Goal: Task Accomplishment & Management: Use online tool/utility

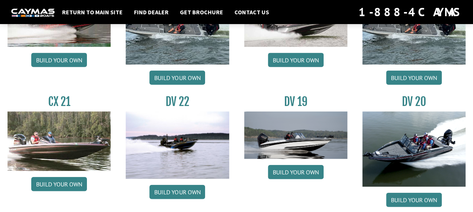
scroll to position [807, 0]
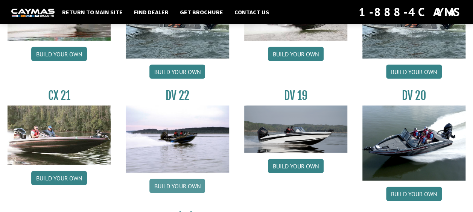
click at [191, 185] on link "Build your own" at bounding box center [177, 186] width 56 height 14
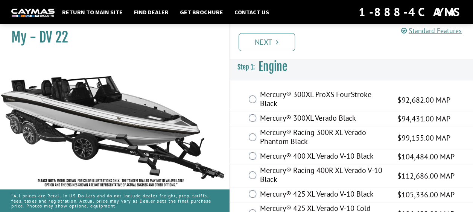
click at [191, 185] on img at bounding box center [113, 123] width 226 height 137
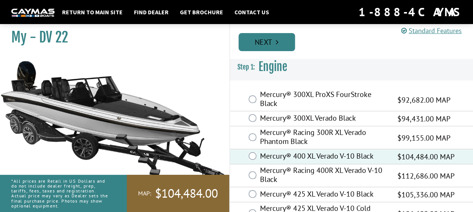
click at [274, 35] on link "Next" at bounding box center [266, 42] width 56 height 18
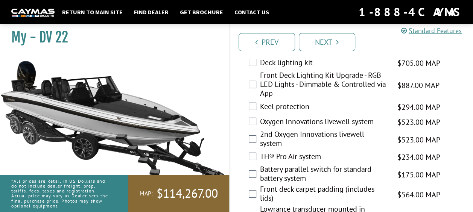
scroll to position [1127, 0]
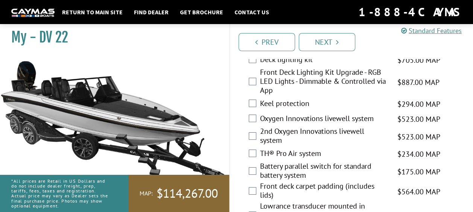
click at [256, 111] on div "Keel protection $294.00 MAP $347.00 MSRP" at bounding box center [351, 104] width 243 height 15
click at [250, 112] on div "Keel protection $294.00 MAP $347.00 MSRP" at bounding box center [351, 104] width 243 height 15
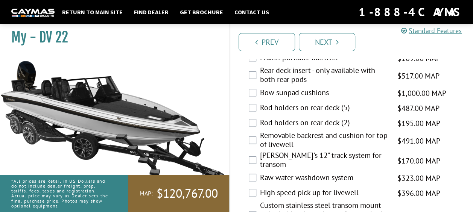
scroll to position [1775, 0]
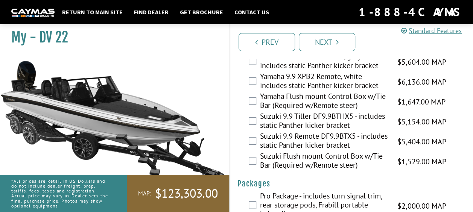
scroll to position [2303, 0]
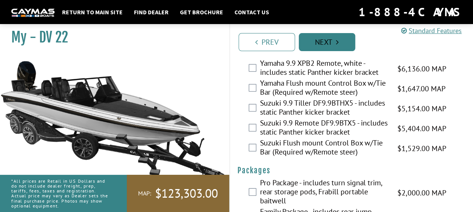
click at [338, 41] on icon "Pagination" at bounding box center [337, 42] width 3 height 8
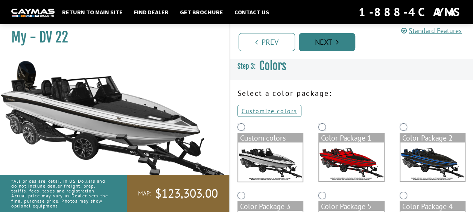
scroll to position [0, 0]
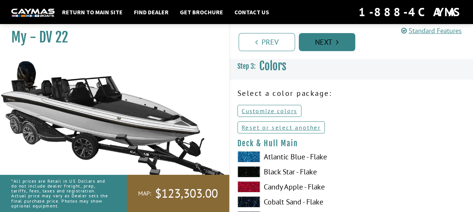
click at [326, 38] on link "Next" at bounding box center [327, 42] width 56 height 18
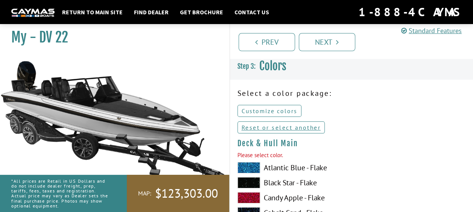
click at [264, 111] on link "Customize colors" at bounding box center [269, 111] width 64 height 12
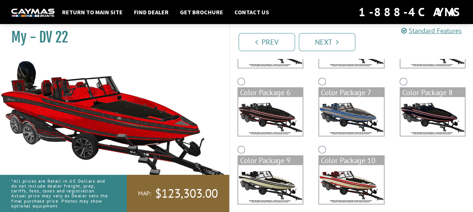
scroll to position [189, 0]
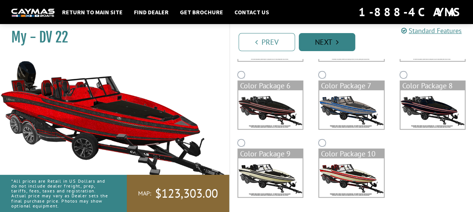
click at [317, 43] on link "Next" at bounding box center [327, 42] width 56 height 18
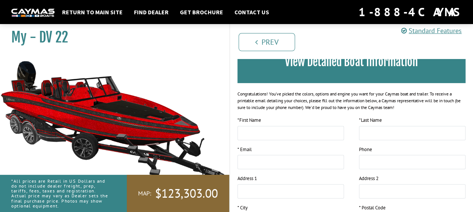
scroll to position [0, 0]
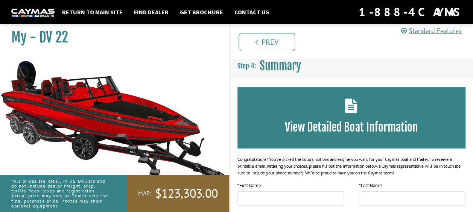
click at [343, 120] on div "View Detailed Boat Information" at bounding box center [351, 117] width 228 height 61
click at [350, 110] on icon at bounding box center [351, 105] width 12 height 14
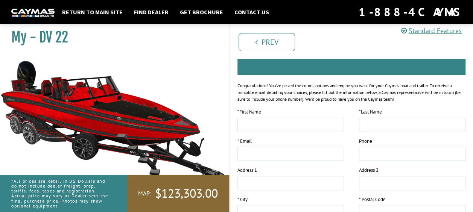
scroll to position [204, 0]
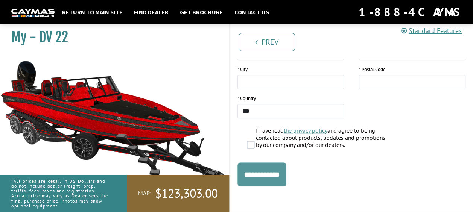
click at [253, 174] on input "**********" at bounding box center [261, 174] width 49 height 24
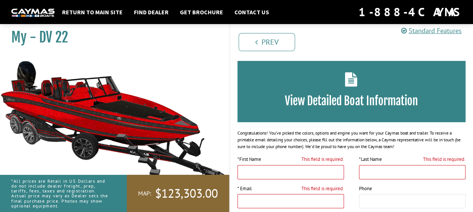
scroll to position [28, 0]
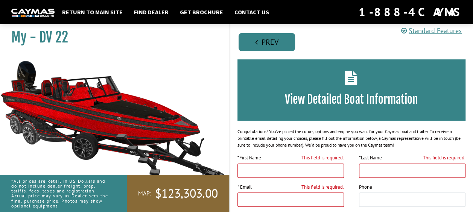
click at [279, 36] on link "Prev" at bounding box center [266, 42] width 56 height 18
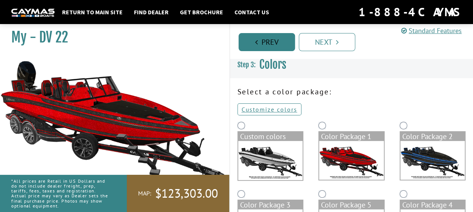
scroll to position [0, 0]
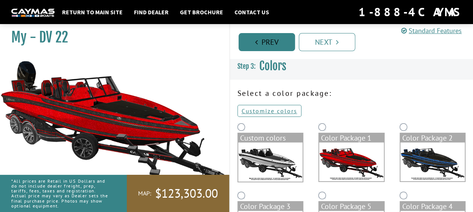
click at [279, 36] on link "Prev" at bounding box center [266, 42] width 56 height 18
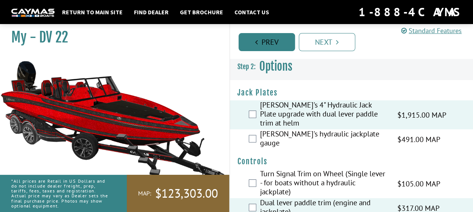
click at [279, 36] on link "Prev" at bounding box center [266, 42] width 56 height 18
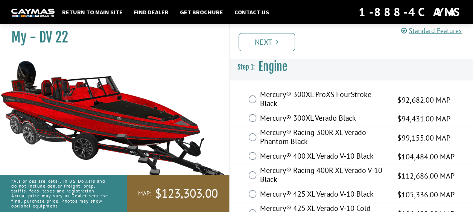
click at [279, 36] on link "Next" at bounding box center [266, 42] width 56 height 18
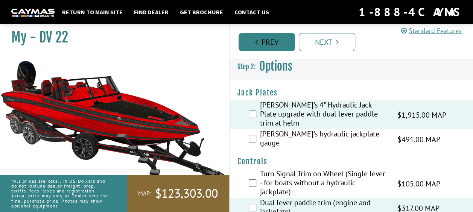
click at [280, 37] on link "Prev" at bounding box center [266, 42] width 56 height 18
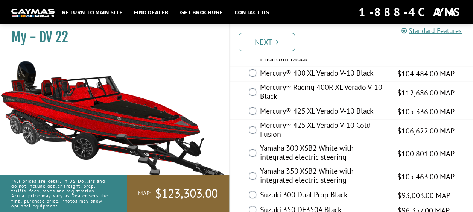
scroll to position [95, 0]
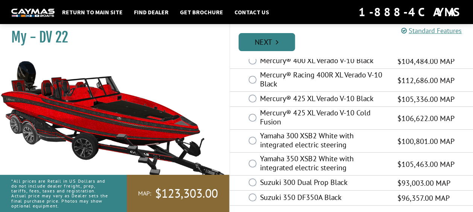
click at [279, 36] on link "Next" at bounding box center [266, 42] width 56 height 18
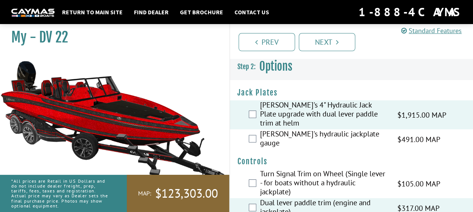
click at [320, 89] on h4 "Jack Plates" at bounding box center [351, 92] width 228 height 9
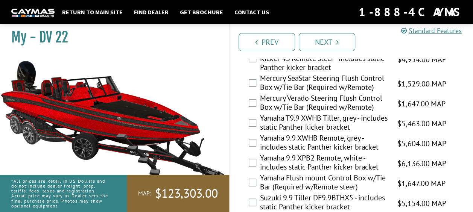
scroll to position [2199, 0]
